Goal: Check status: Check status

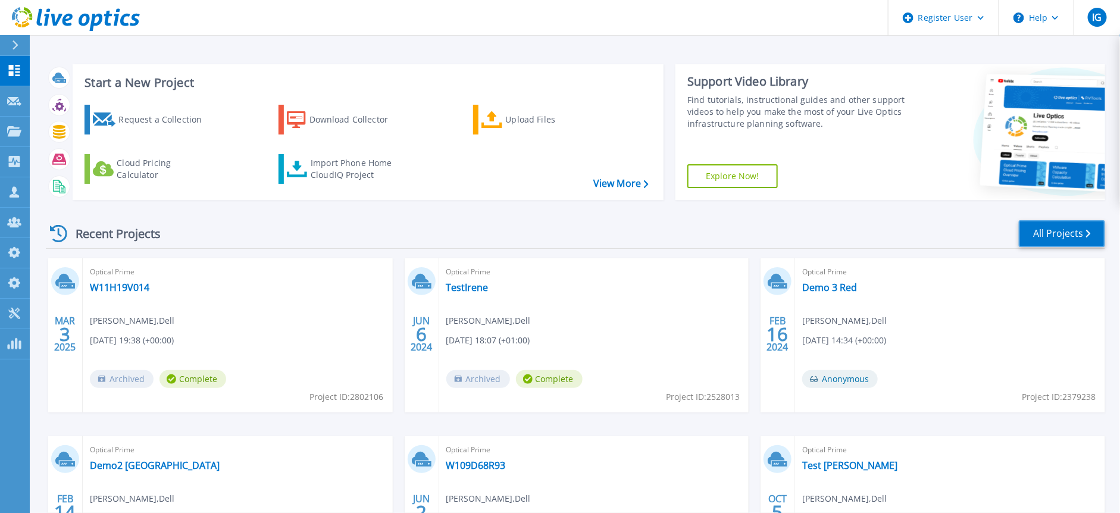
click at [1055, 230] on link "All Projects" at bounding box center [1062, 233] width 86 height 27
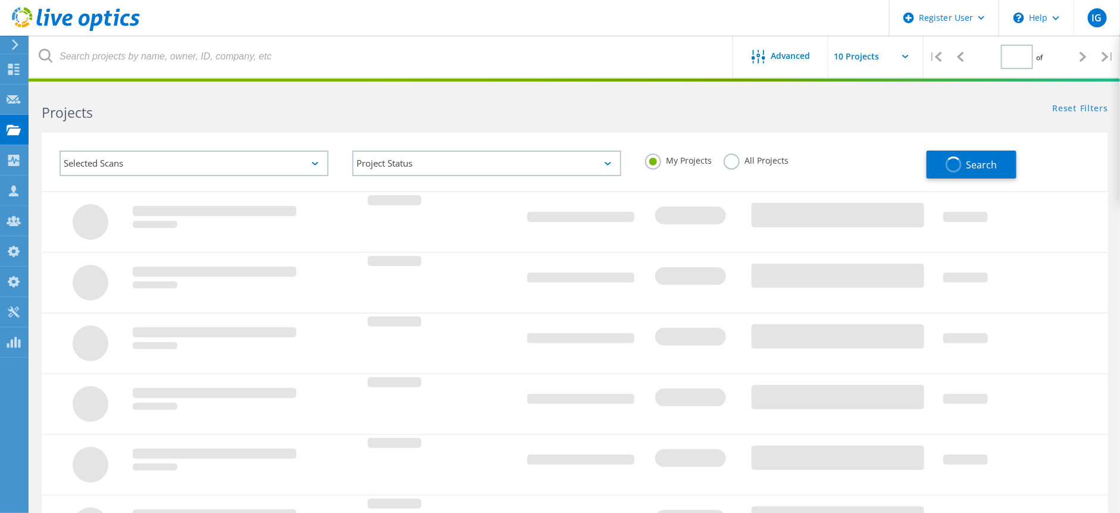
type input "1"
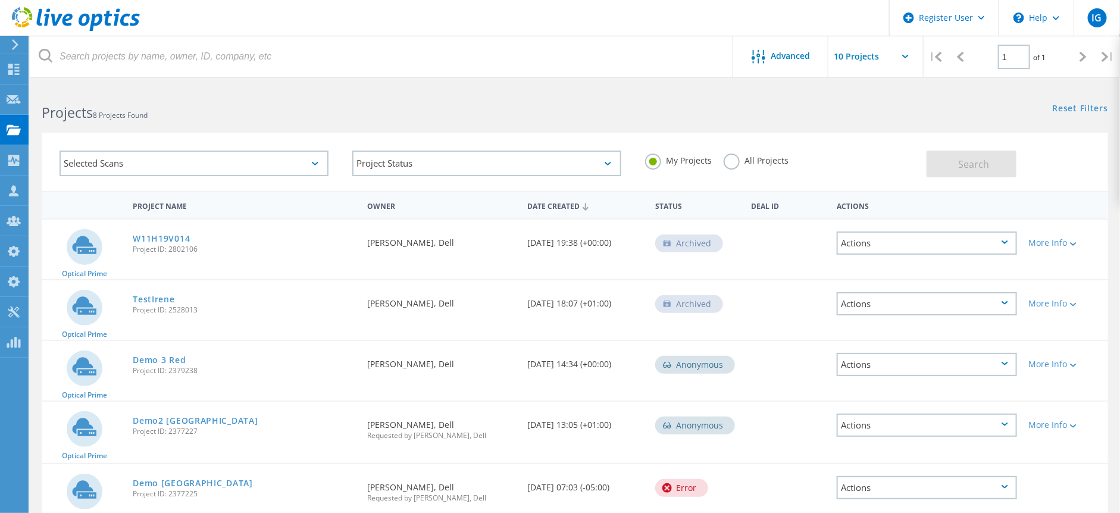
click at [286, 158] on div "Selected Scans" at bounding box center [194, 164] width 269 height 26
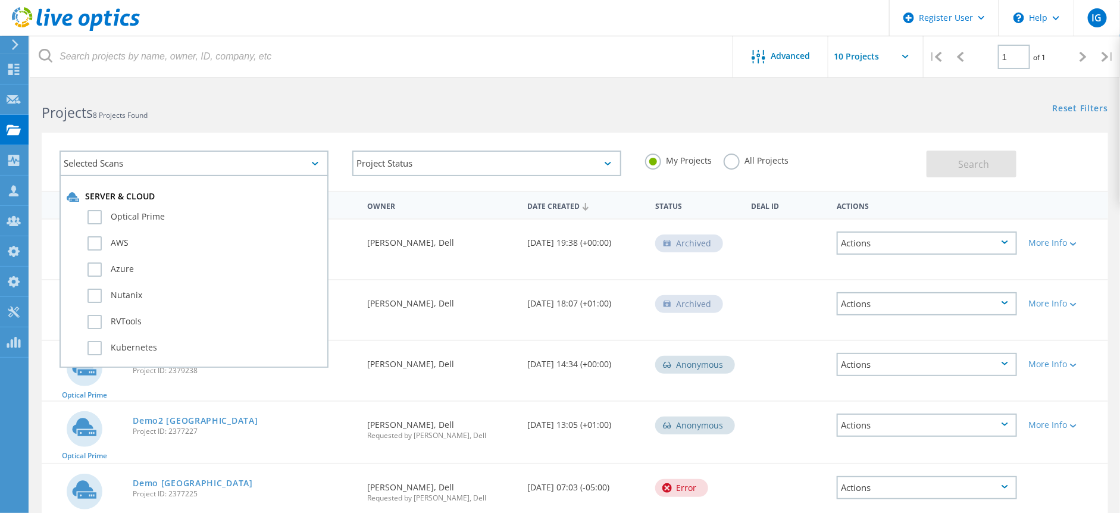
click at [299, 114] on h2 "Projects 8 Projects Found" at bounding box center [302, 113] width 521 height 20
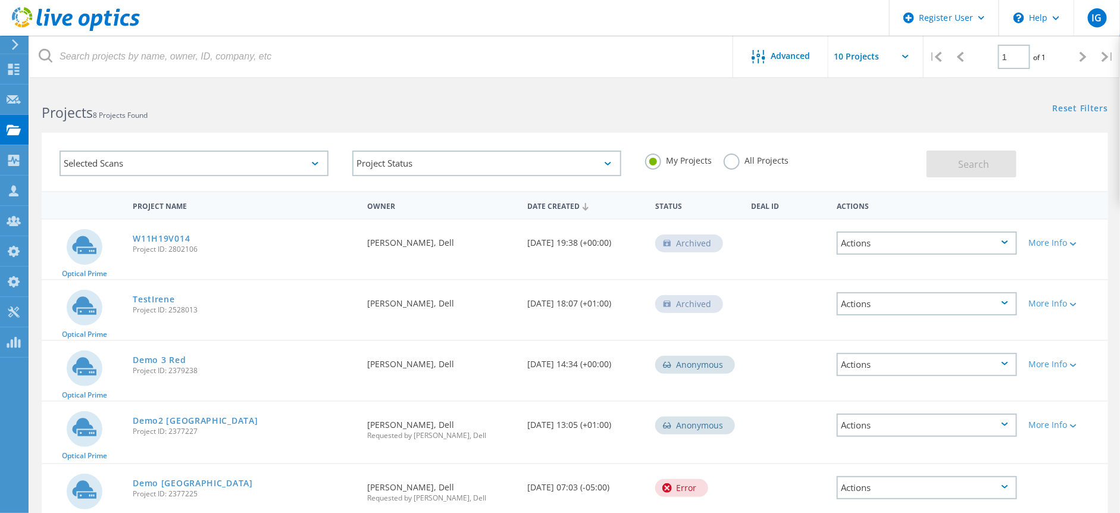
click at [739, 157] on label "All Projects" at bounding box center [756, 159] width 65 height 11
click at [0, 0] on input "All Projects" at bounding box center [0, 0] width 0 height 0
click at [1022, 146] on div "Search" at bounding box center [1015, 158] width 176 height 39
click at [994, 151] on button "Search" at bounding box center [972, 164] width 90 height 27
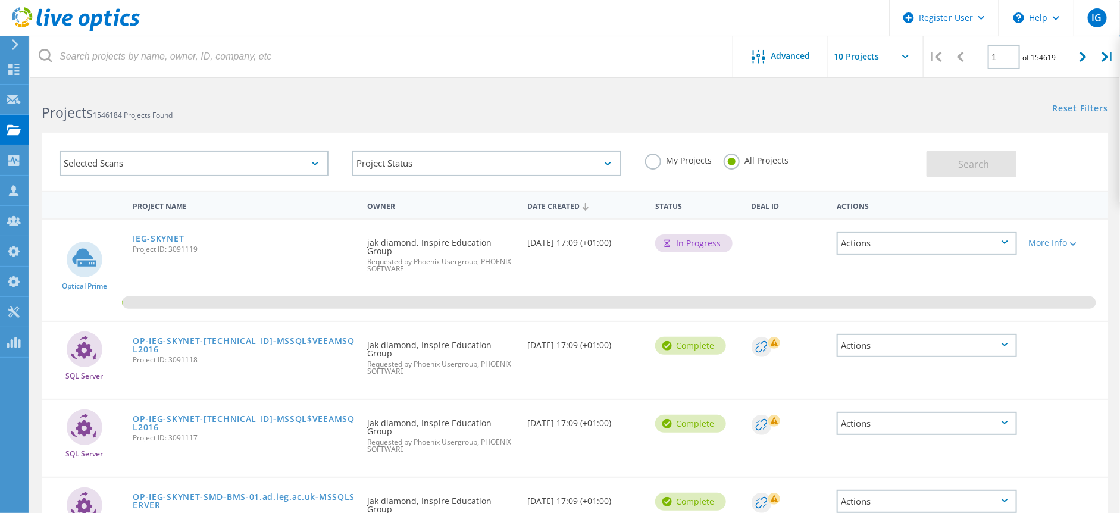
click at [229, 164] on div "Selected Scans" at bounding box center [194, 164] width 269 height 26
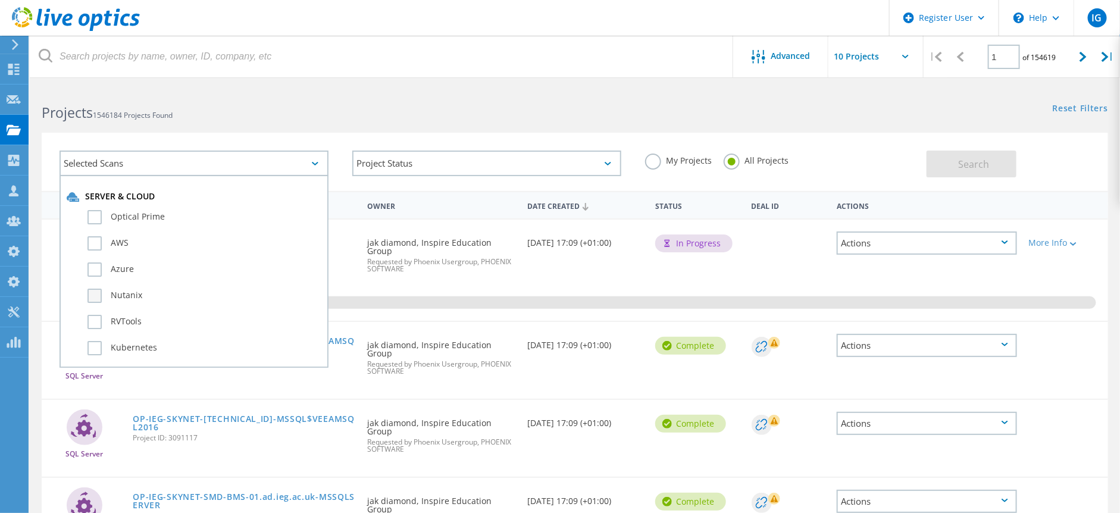
click at [128, 292] on label "Nutanix" at bounding box center [204, 296] width 234 height 14
click at [0, 0] on input "Nutanix" at bounding box center [0, 0] width 0 height 0
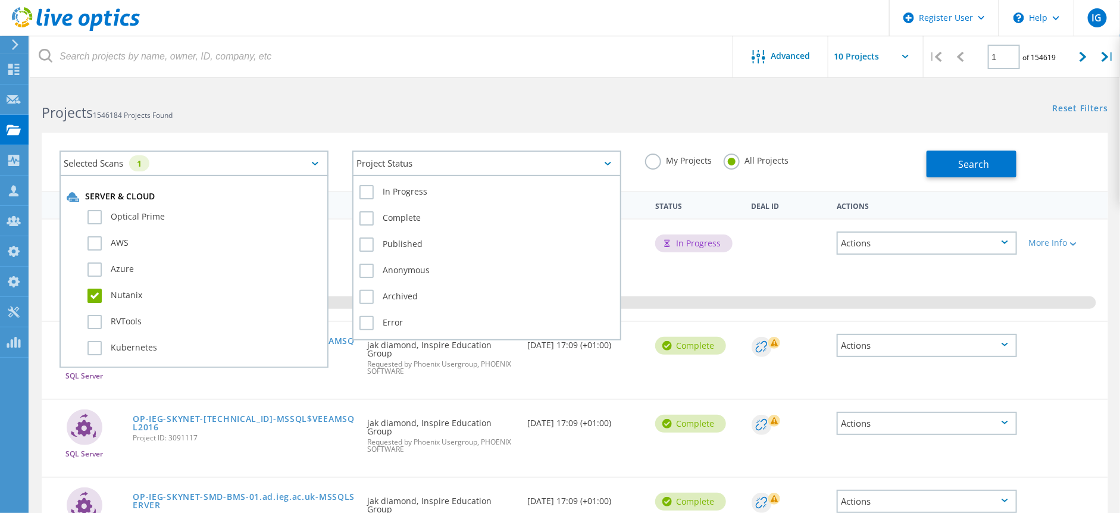
click at [549, 158] on div "Project Status" at bounding box center [486, 164] width 269 height 26
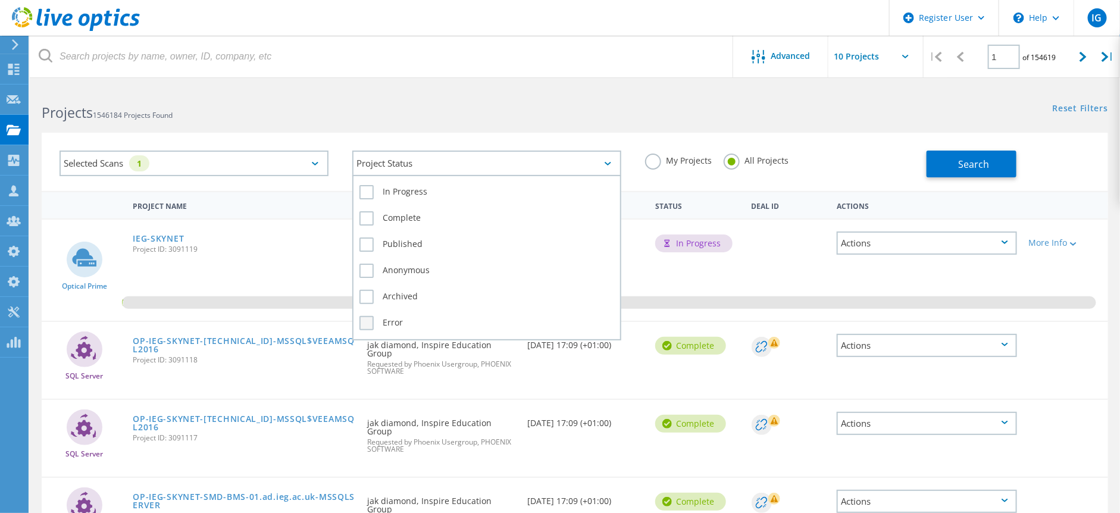
click at [400, 316] on label "Error" at bounding box center [486, 323] width 255 height 14
click at [0, 0] on input "Error" at bounding box center [0, 0] width 0 height 0
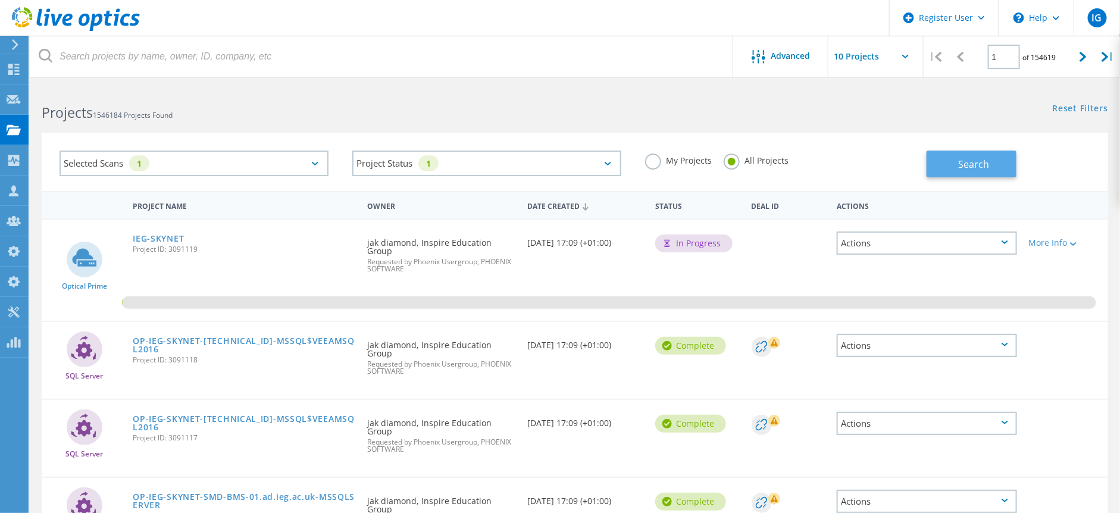
click at [956, 159] on button "Search" at bounding box center [972, 164] width 90 height 27
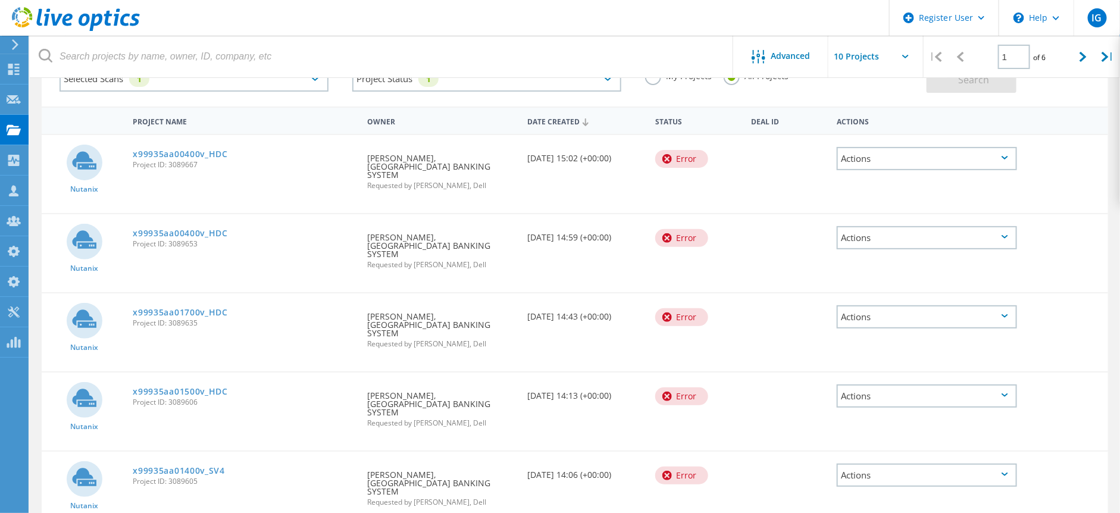
scroll to position [73, 0]
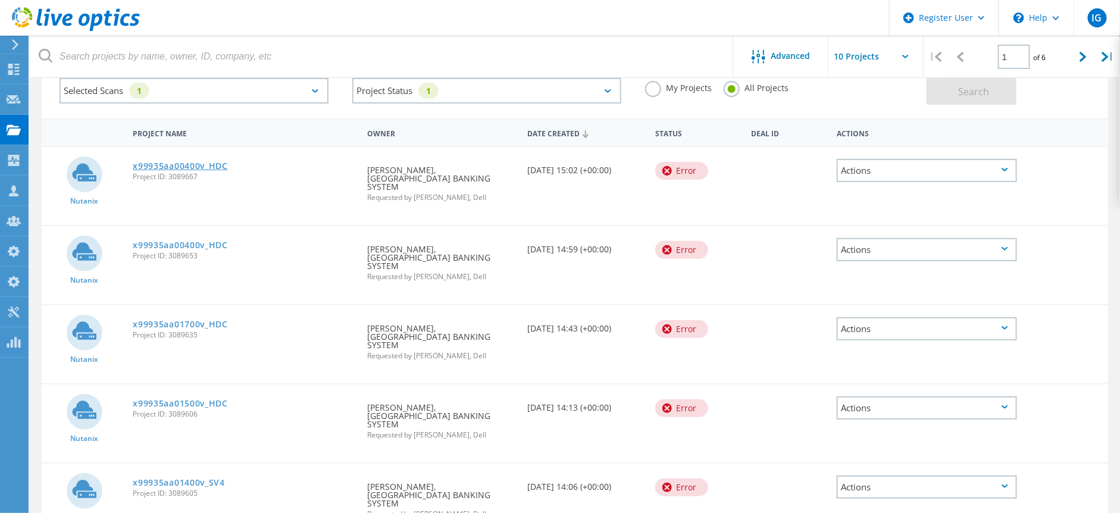
click at [179, 162] on link "x99935aa00400v_HDC" at bounding box center [180, 166] width 95 height 8
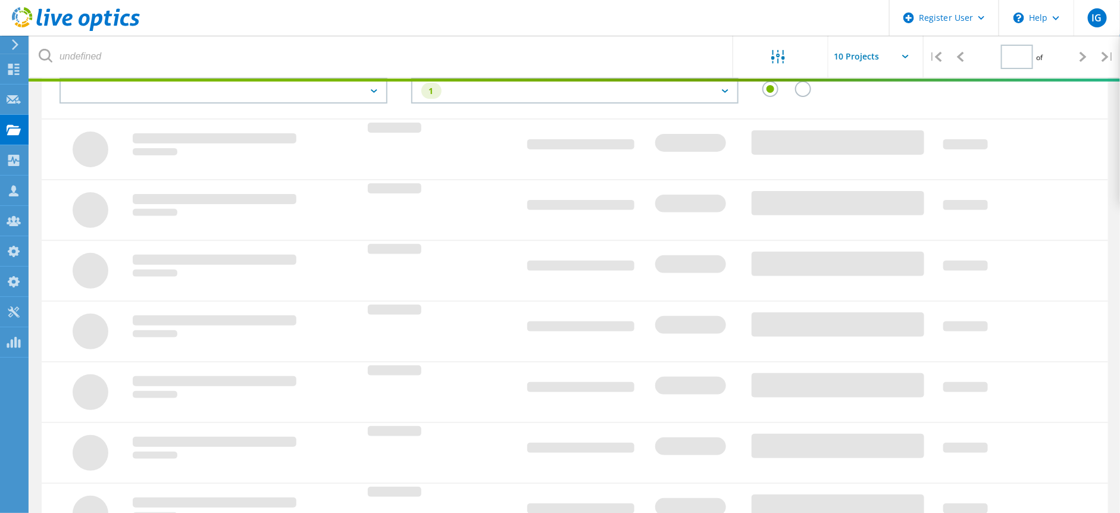
type input "1"
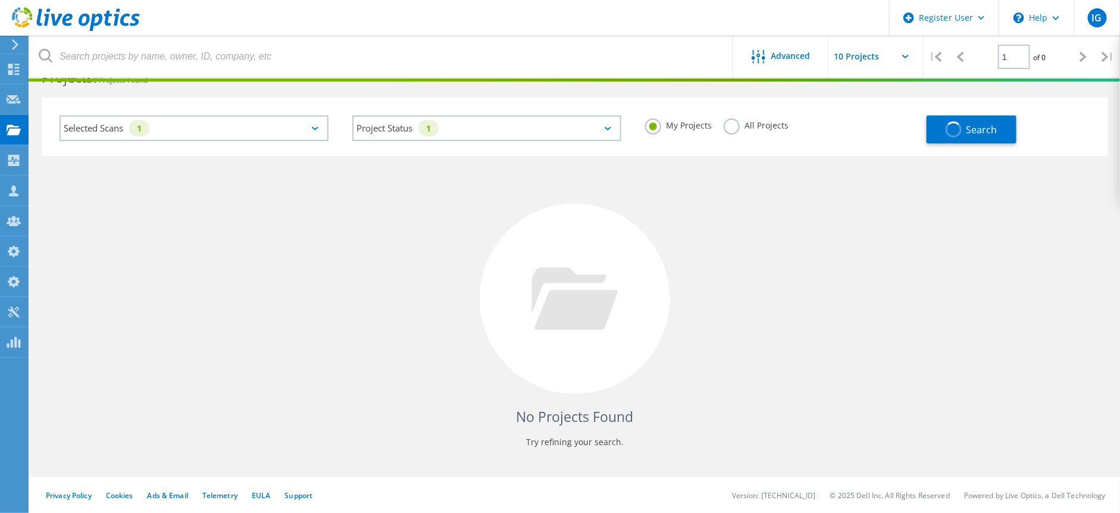
scroll to position [34, 0]
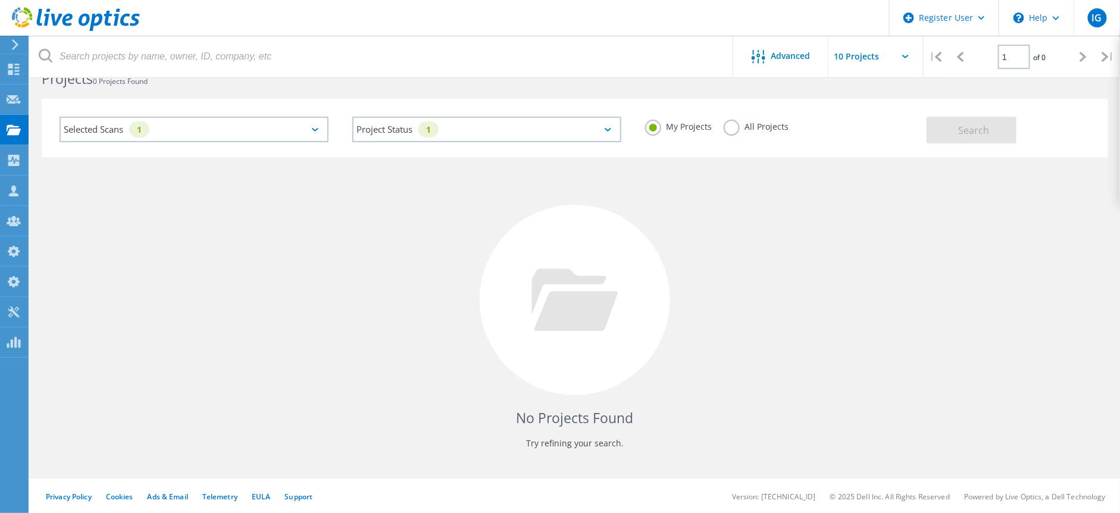
click at [731, 124] on label "All Projects" at bounding box center [756, 125] width 65 height 11
click at [0, 0] on input "All Projects" at bounding box center [0, 0] width 0 height 0
click at [968, 131] on span "Search" at bounding box center [973, 130] width 31 height 13
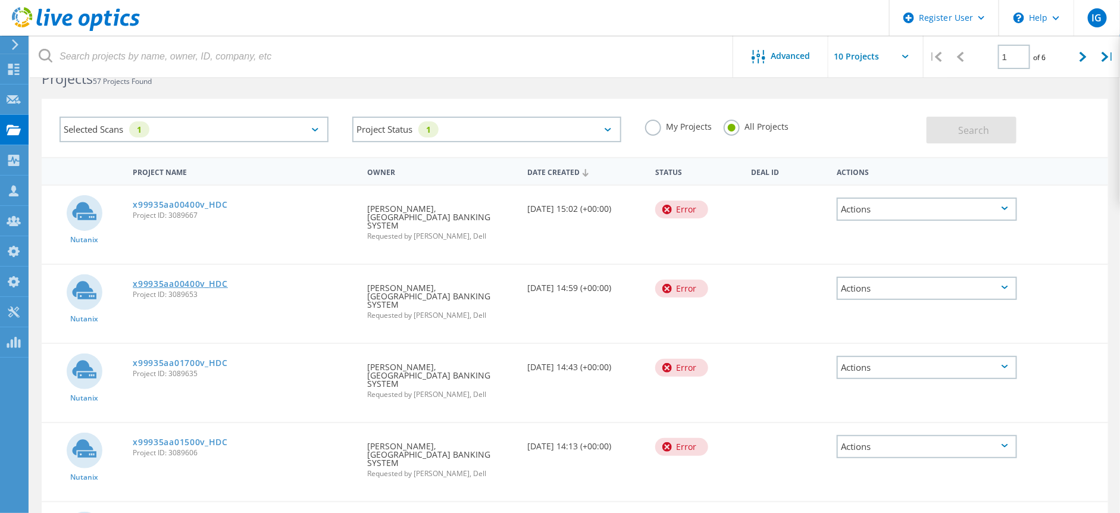
click at [184, 280] on link "x99935aa00400v_HDC" at bounding box center [180, 284] width 95 height 8
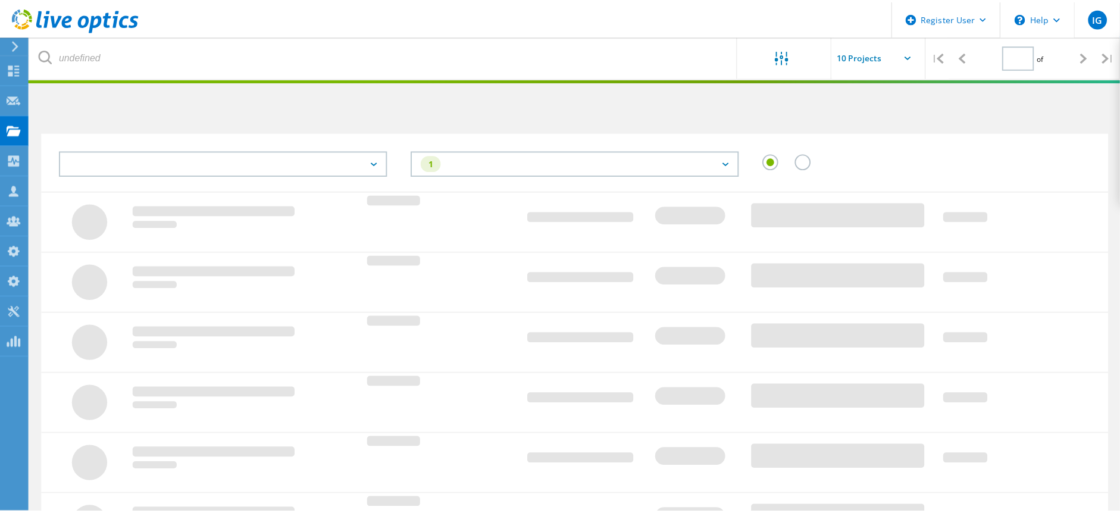
scroll to position [34, 0]
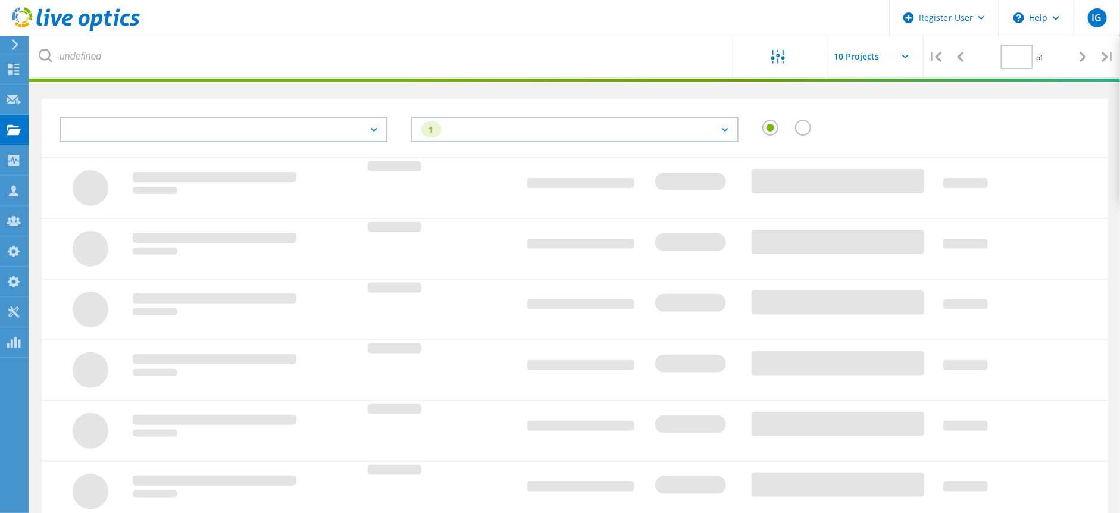
type input "1"
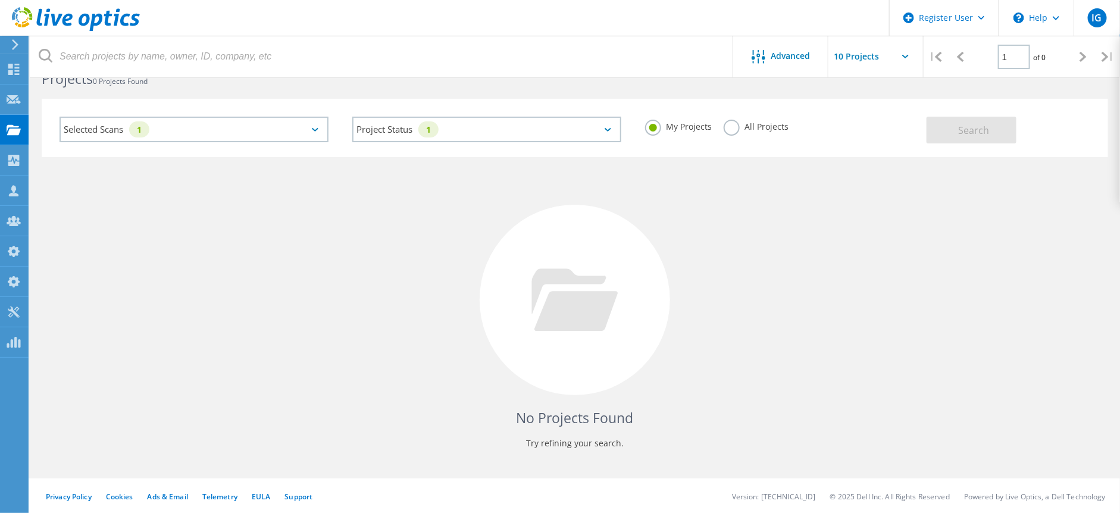
click at [741, 130] on label "All Projects" at bounding box center [756, 125] width 65 height 11
click at [0, 0] on input "All Projects" at bounding box center [0, 0] width 0 height 0
click at [985, 125] on span "Search" at bounding box center [973, 130] width 31 height 13
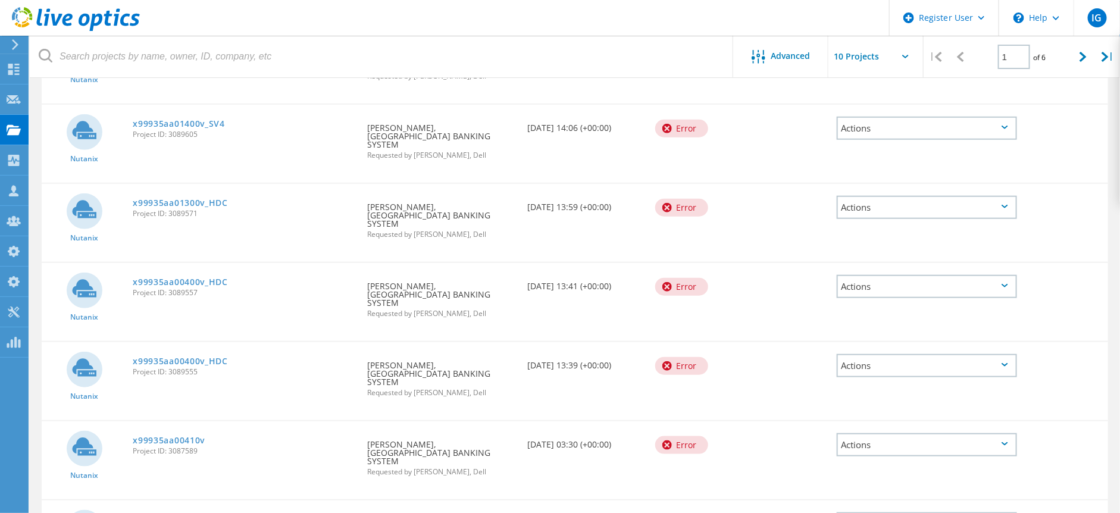
scroll to position [445, 0]
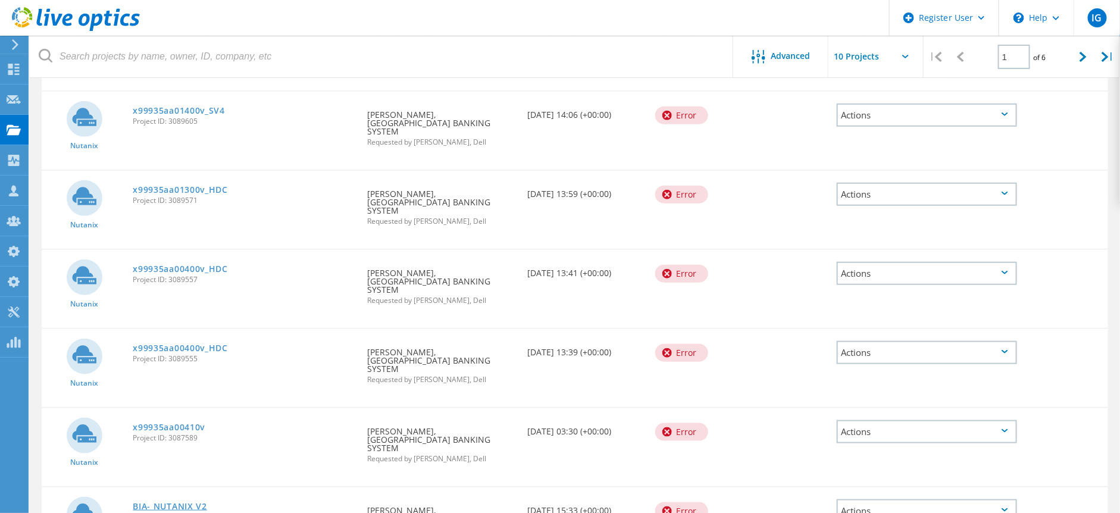
click at [171, 502] on link "BIA- NUTANIX V2" at bounding box center [170, 506] width 74 height 8
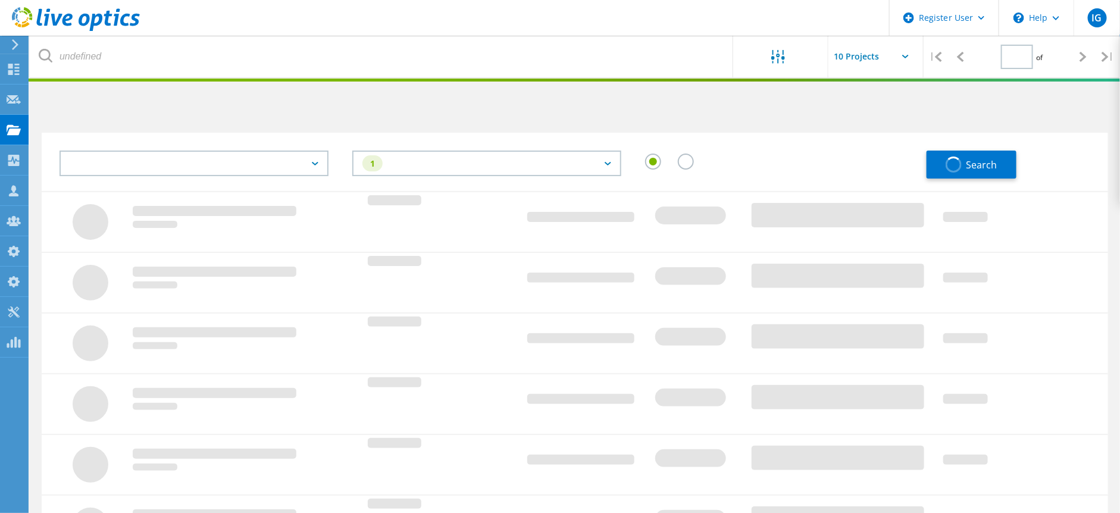
type input "1"
